Goal: Navigation & Orientation: Find specific page/section

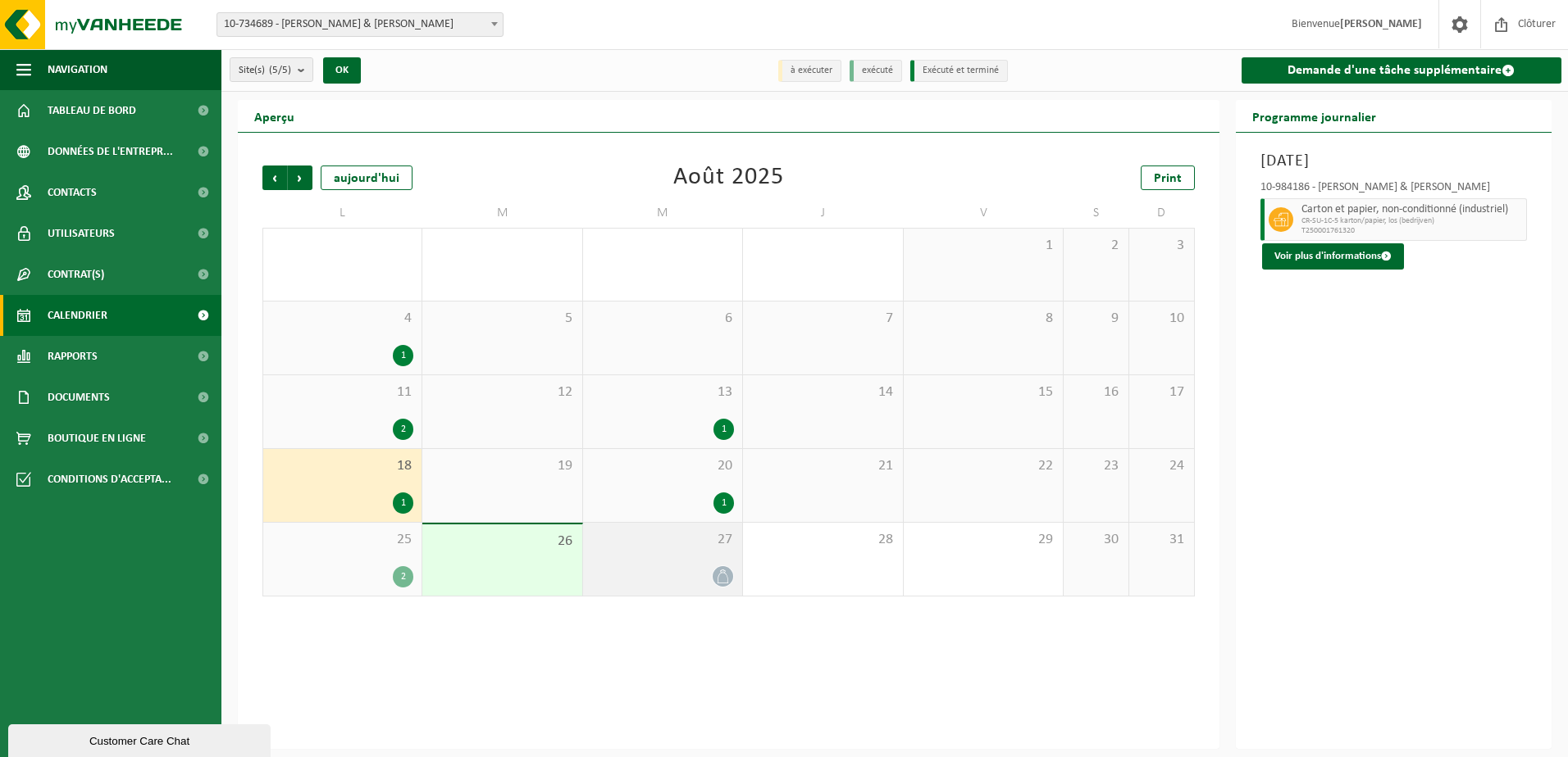
click at [720, 580] on icon at bounding box center [723, 576] width 14 height 14
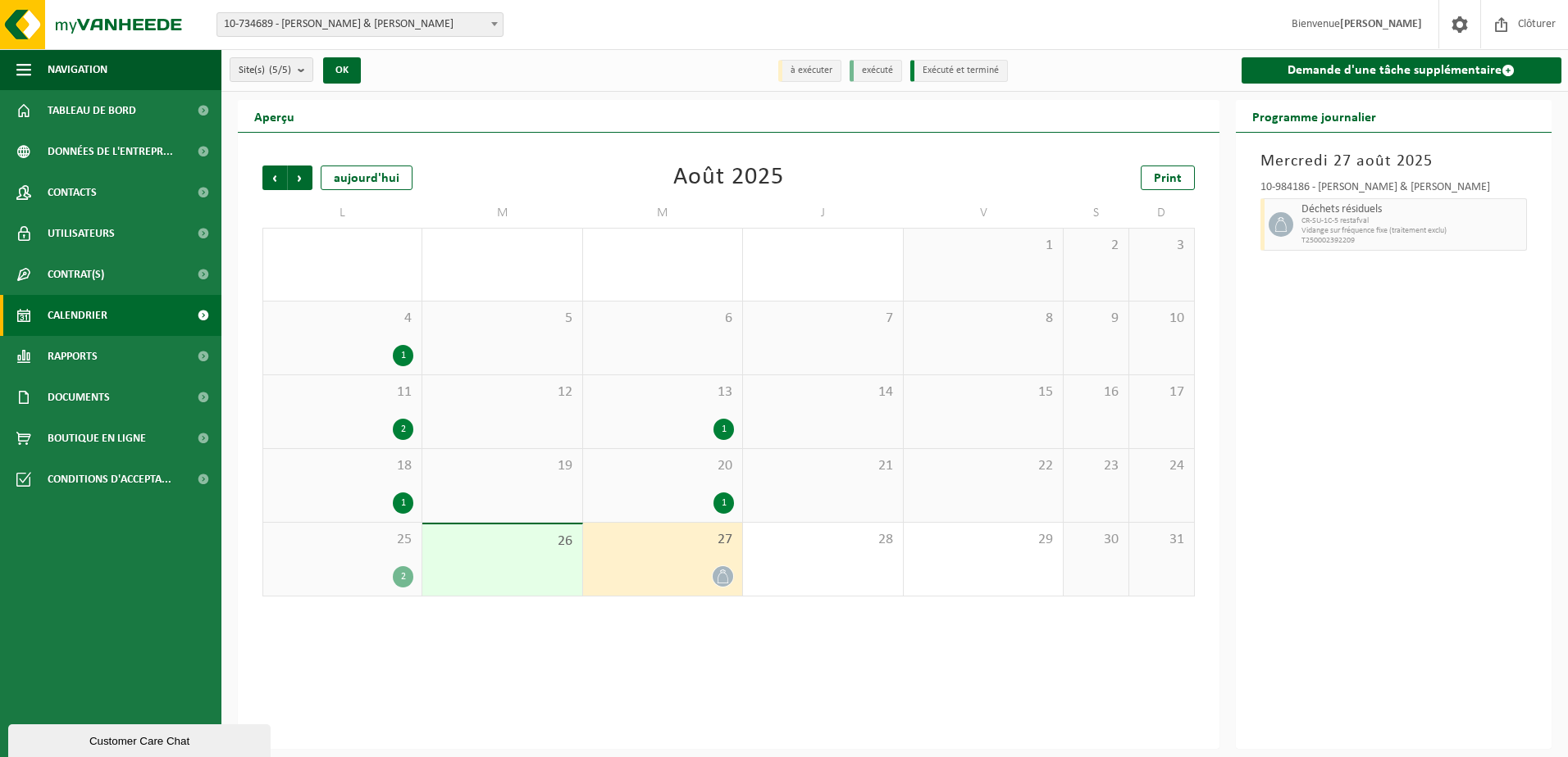
click at [613, 698] on div "Précédent Suivant [DATE] [DATE] Print L M M J V S D 28 2 29 30 1 31 1 2 3 4 1 5…" at bounding box center [728, 440] width 981 height 616
click at [94, 363] on span "Rapports" at bounding box center [73, 356] width 50 height 41
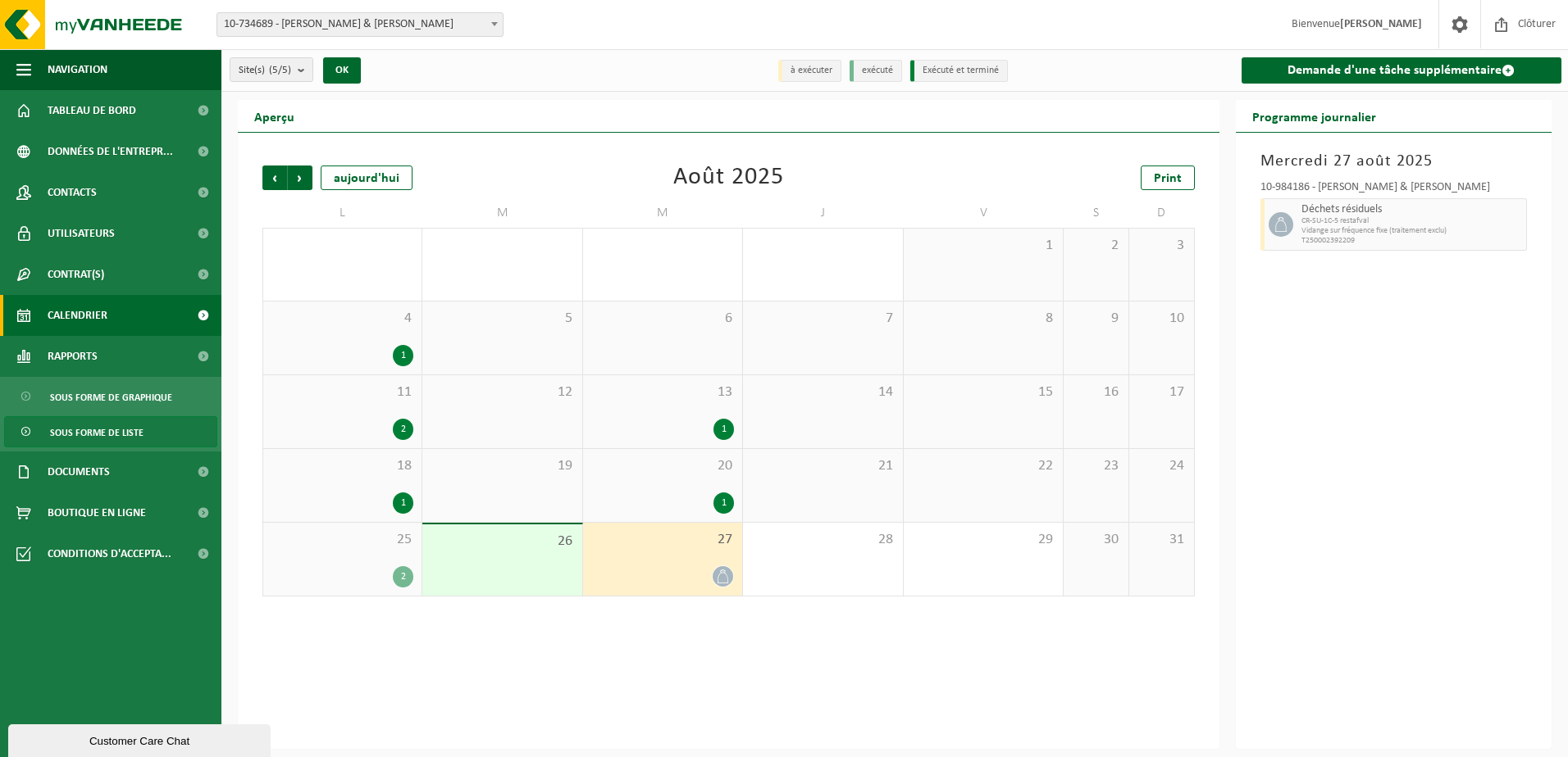
click at [103, 437] on span "Sous forme de liste" at bounding box center [97, 433] width 93 height 31
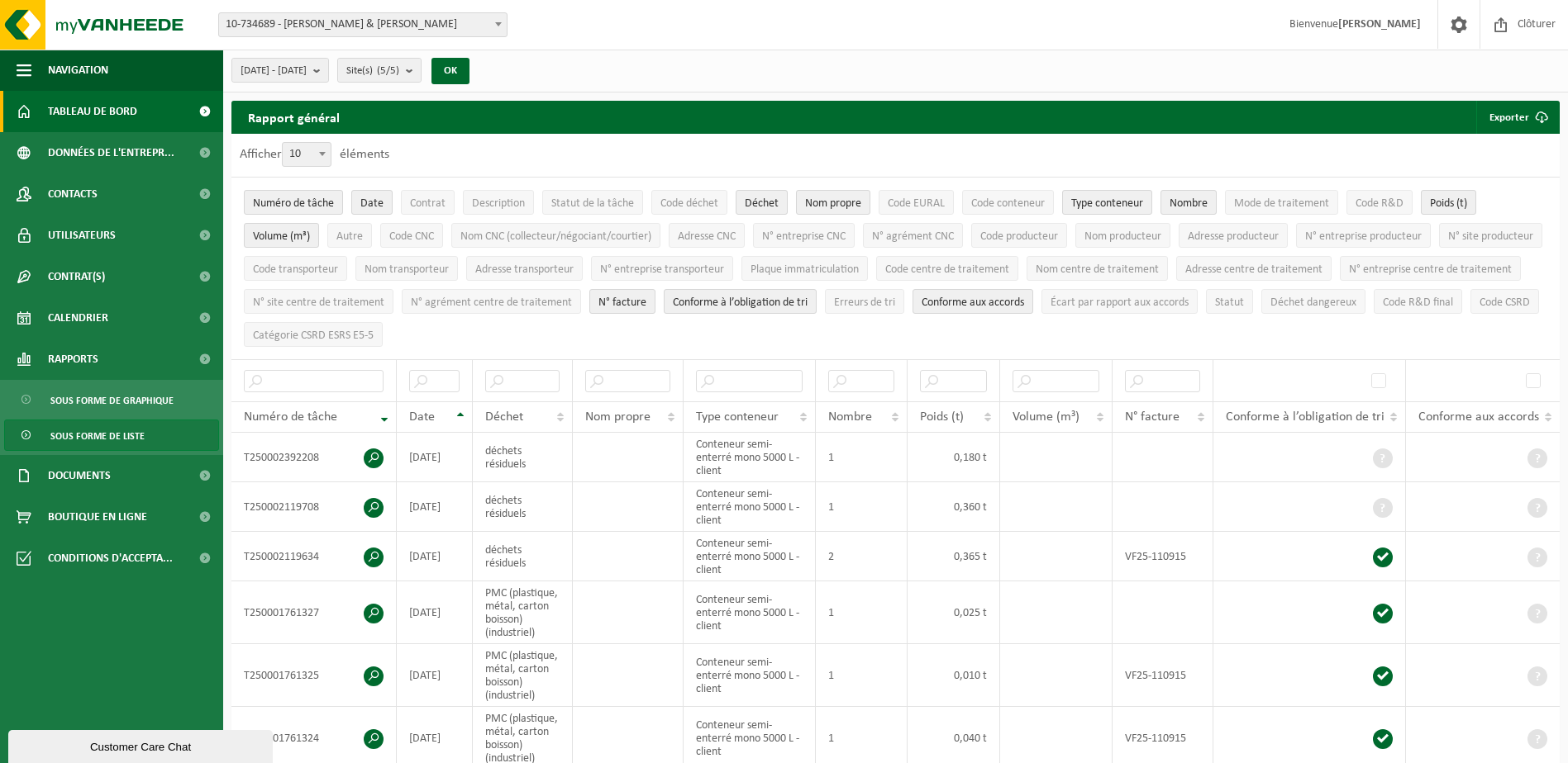
click at [102, 106] on span "Tableau de bord" at bounding box center [92, 112] width 89 height 41
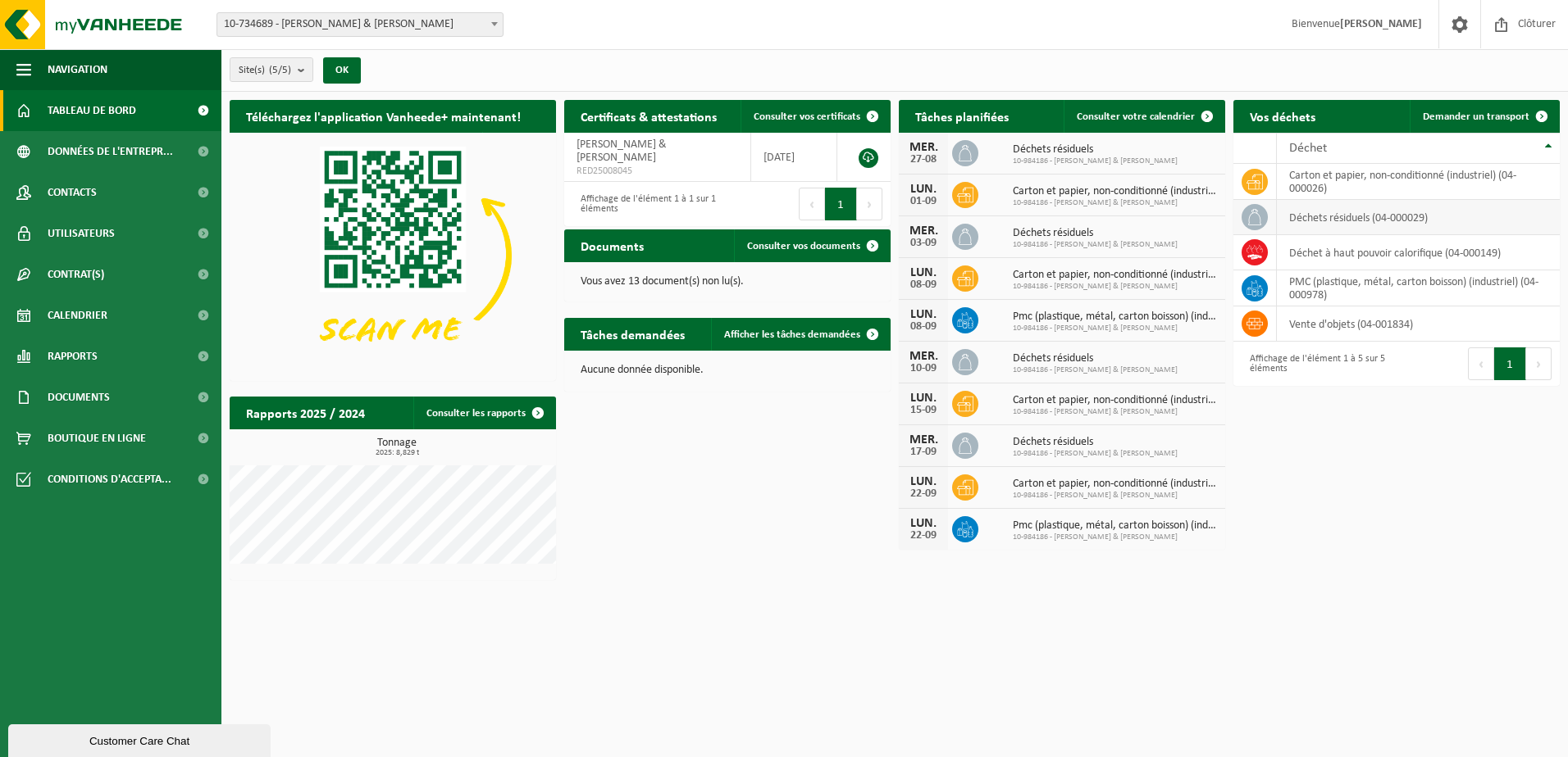
click at [1344, 218] on td "déchets résiduels (04-000029)" at bounding box center [1418, 218] width 283 height 35
click at [867, 192] on button "Suivant" at bounding box center [869, 203] width 25 height 33
click at [519, 417] on link "Consulter les rapports" at bounding box center [483, 413] width 141 height 33
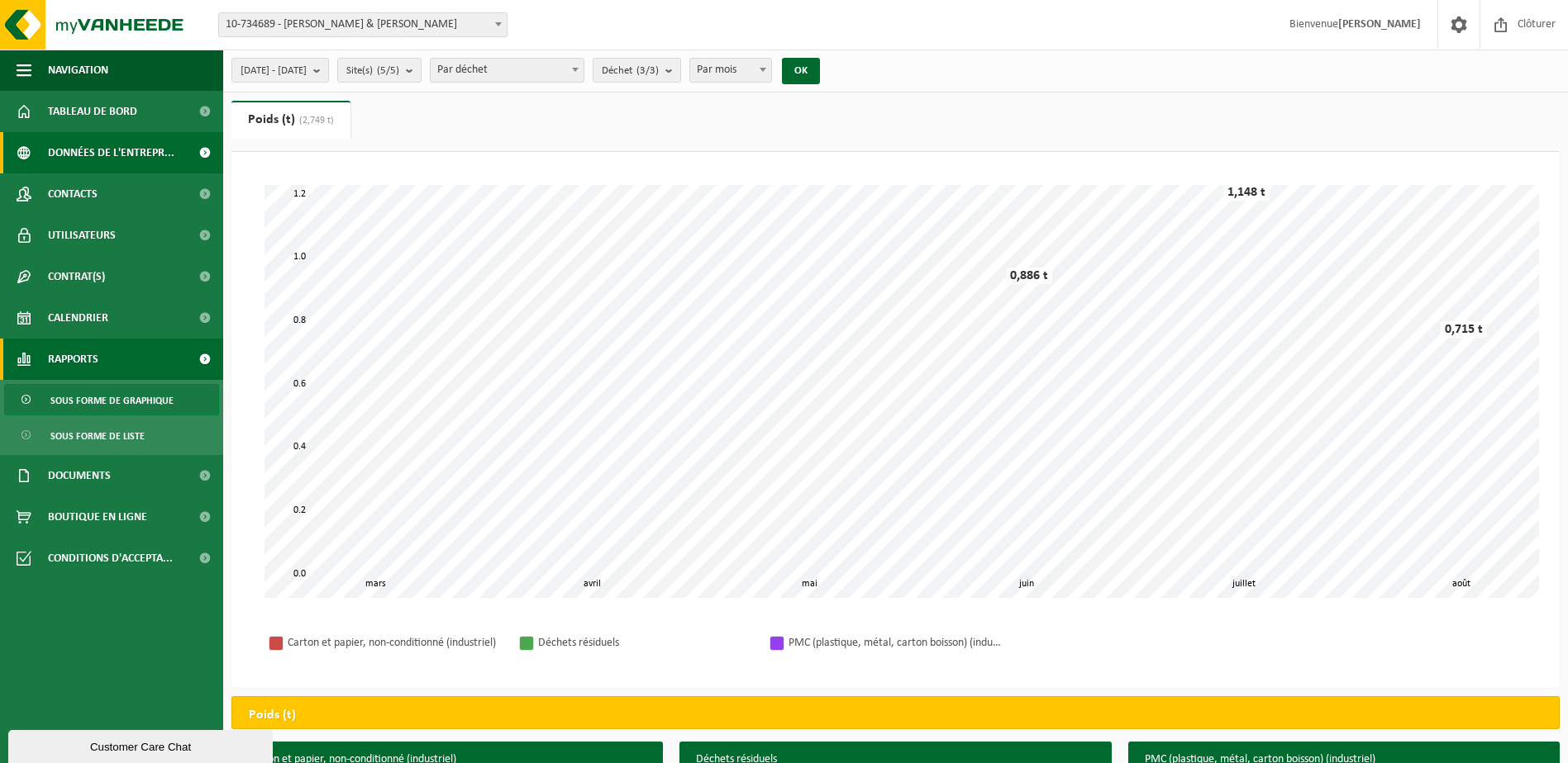
click at [119, 159] on span "Données de l'entrepr..." at bounding box center [111, 153] width 127 height 41
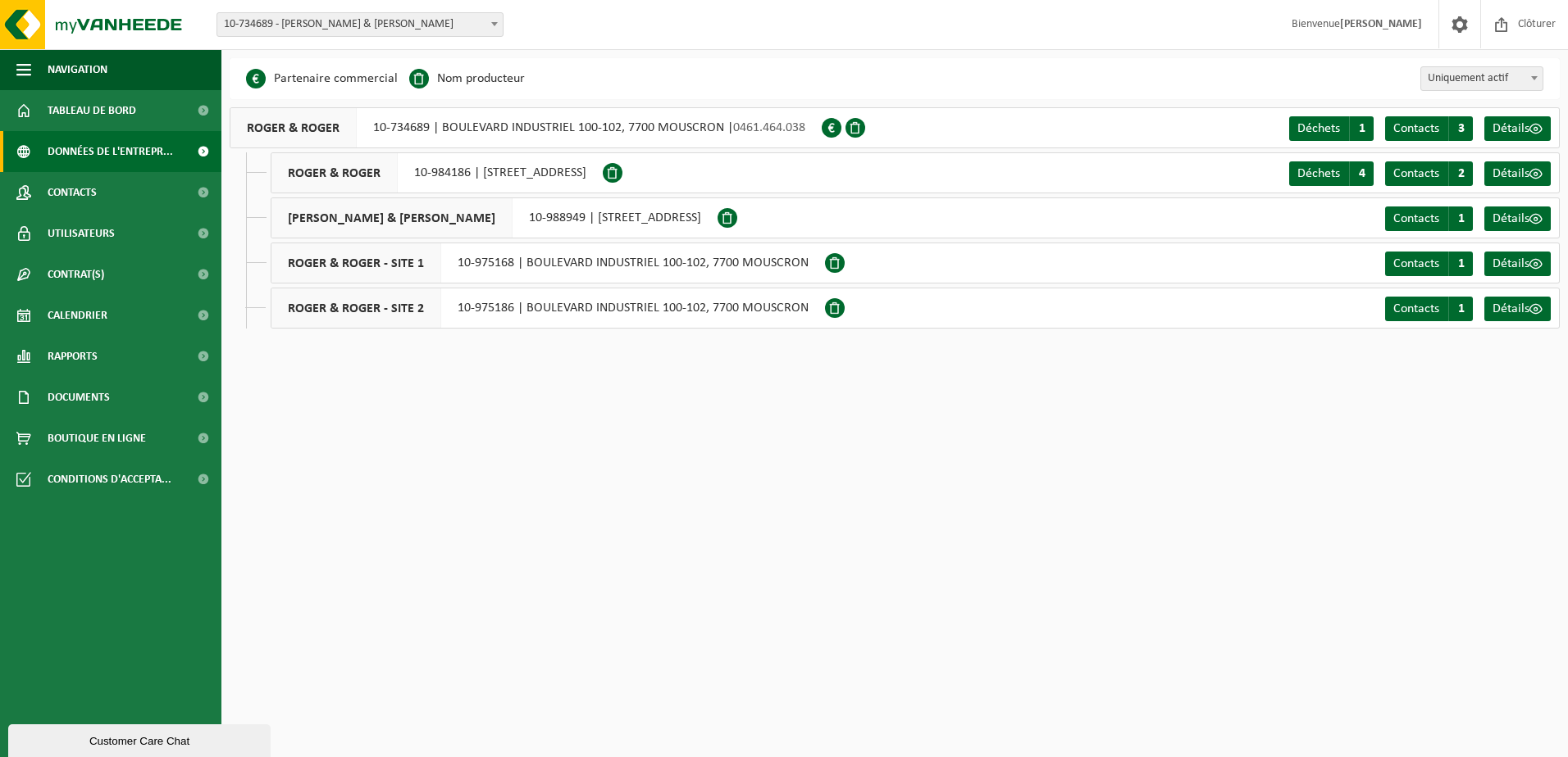
click at [794, 450] on html "Site: 10-734689 - ROGER & ROGER - MOUSCRON 10-984186 - ROGER & ROGER - MOUSCRON…" at bounding box center [784, 378] width 1568 height 757
click at [363, 364] on html "Site: 10-734689 - ROGER & ROGER - MOUSCRON 10-984186 - ROGER & ROGER - MOUSCRON…" at bounding box center [784, 378] width 1568 height 757
click at [544, 356] on html "Site: 10-734689 - ROGER & ROGER - MOUSCRON 10-984186 - ROGER & ROGER - MOUSCRON…" at bounding box center [784, 378] width 1568 height 757
click at [933, 559] on html "Site: 10-734689 - ROGER & ROGER - MOUSCRON 10-984186 - ROGER & ROGER - MOUSCRON…" at bounding box center [784, 378] width 1568 height 757
click at [500, 434] on html "Site: 10-734689 - ROGER & ROGER - MOUSCRON 10-984186 - ROGER & ROGER - MOUSCRON…" at bounding box center [784, 378] width 1568 height 757
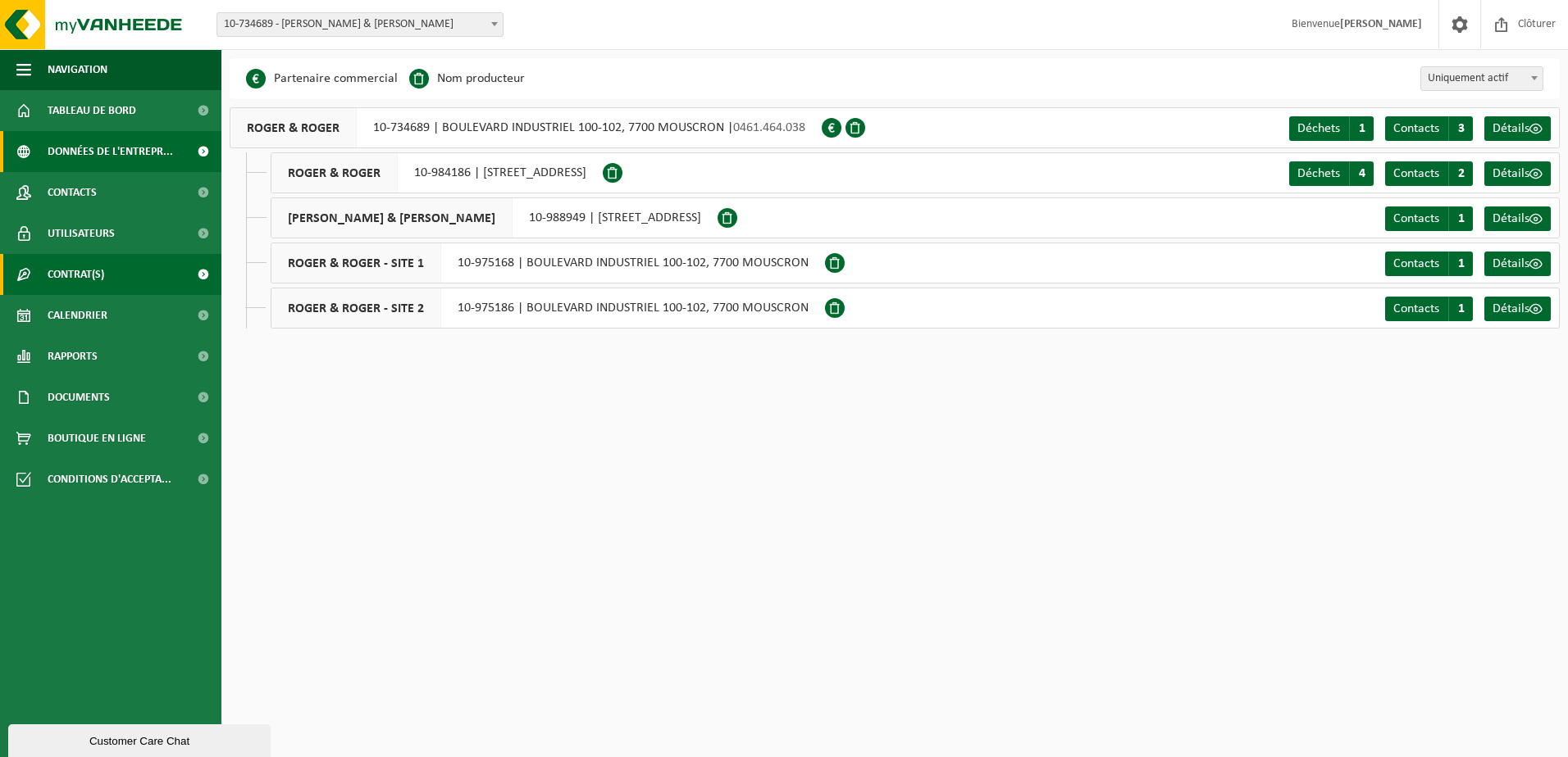
click at [126, 277] on link "Contrat(s)" at bounding box center [110, 275] width 221 height 41
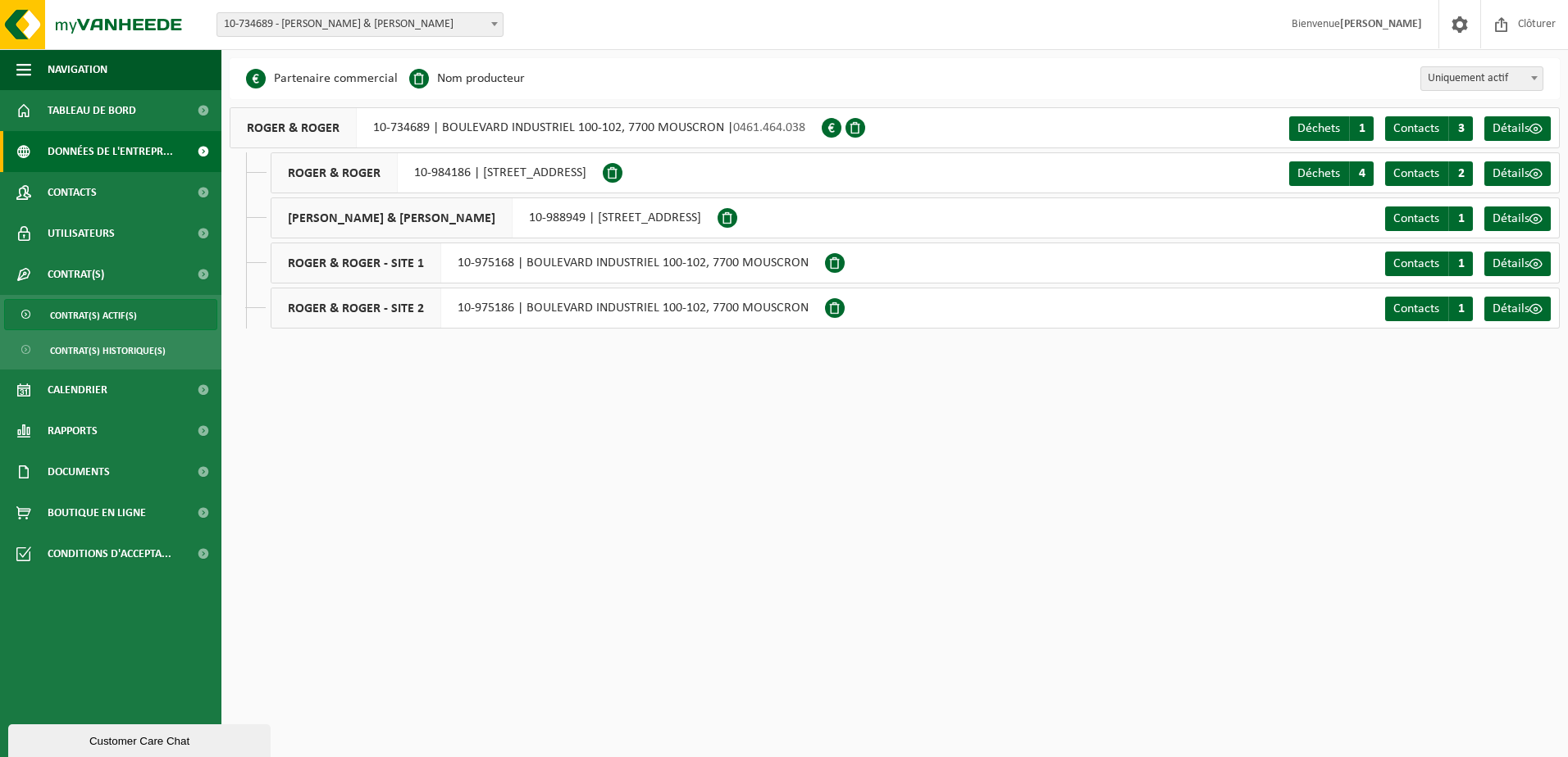
click at [118, 323] on span "Contrat(s) actif(s)" at bounding box center [93, 315] width 87 height 31
